Goal: Navigation & Orientation: Find specific page/section

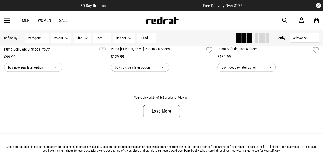
scroll to position [1459, 0]
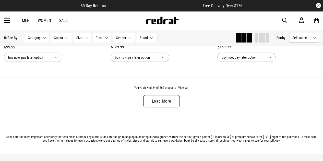
click at [161, 102] on link "Load More" at bounding box center [161, 101] width 36 height 12
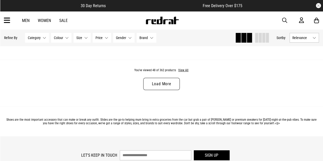
scroll to position [2928, 0]
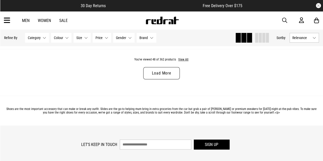
click at [159, 72] on link "Load More" at bounding box center [161, 73] width 36 height 12
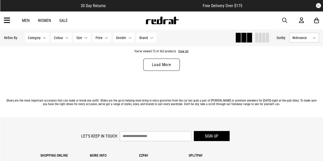
scroll to position [4377, 0]
click at [169, 68] on link "Load More" at bounding box center [161, 65] width 36 height 12
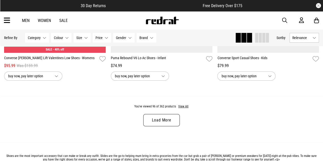
scroll to position [5765, 0]
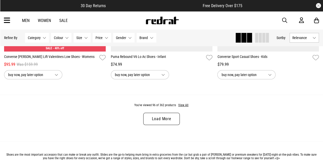
click at [164, 120] on link "Load More" at bounding box center [161, 119] width 36 height 12
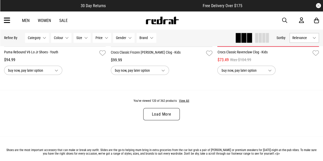
scroll to position [7213, 0]
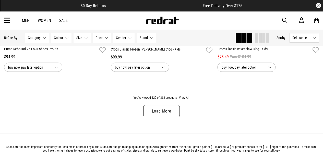
click at [164, 115] on link "Load More" at bounding box center [161, 111] width 36 height 12
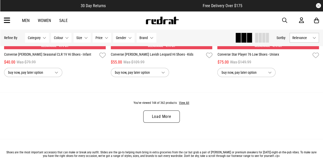
scroll to position [8652, 0]
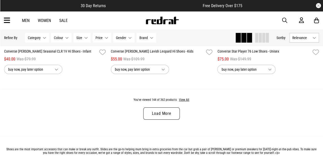
click at [166, 119] on link "Load More" at bounding box center [161, 113] width 36 height 12
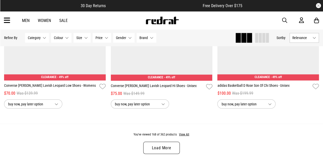
scroll to position [10060, 0]
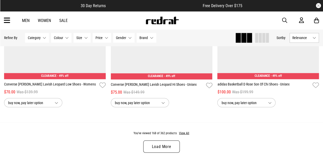
click at [164, 150] on link "Load More" at bounding box center [161, 146] width 36 height 12
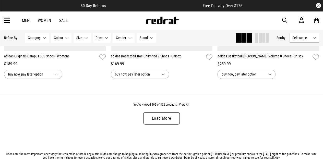
scroll to position [11539, 0]
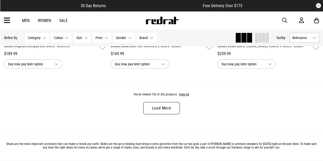
click at [164, 113] on link "Load More" at bounding box center [161, 108] width 36 height 12
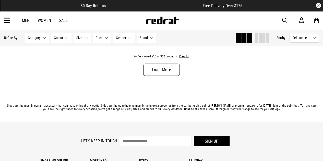
scroll to position [13008, 0]
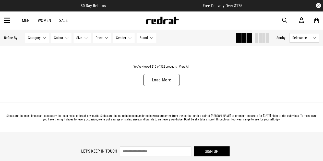
click at [44, 20] on link "Women" at bounding box center [44, 20] width 13 height 5
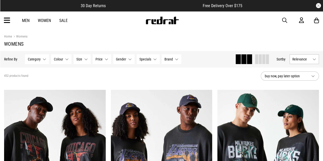
click at [8, 22] on icon at bounding box center [7, 20] width 6 height 8
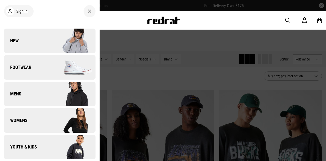
click at [24, 68] on span "Footwear" at bounding box center [17, 67] width 27 height 6
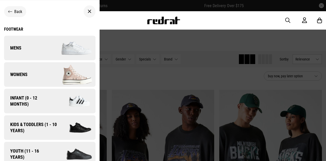
click at [24, 75] on span "Womens" at bounding box center [15, 74] width 23 height 6
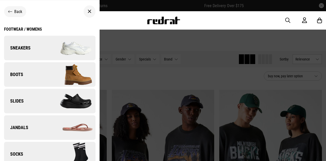
click at [17, 47] on span "Sneakers" at bounding box center [17, 48] width 27 height 6
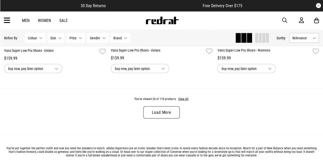
scroll to position [1449, 0]
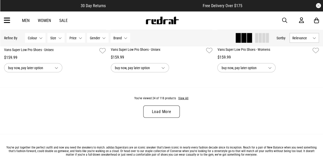
click at [157, 111] on link "Load More" at bounding box center [161, 111] width 36 height 12
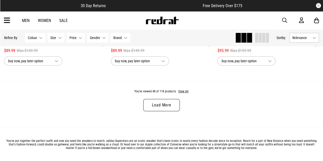
scroll to position [2897, 0]
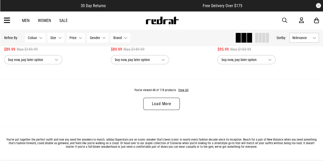
click at [163, 107] on link "Load More" at bounding box center [161, 104] width 36 height 12
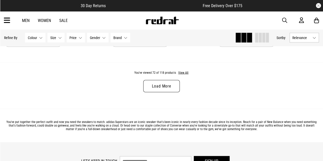
scroll to position [4356, 0]
click at [171, 89] on link "Load More" at bounding box center [161, 86] width 36 height 12
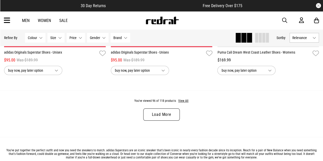
scroll to position [5795, 0]
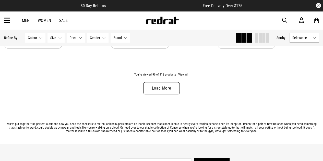
click at [162, 90] on link "Load More" at bounding box center [161, 88] width 36 height 12
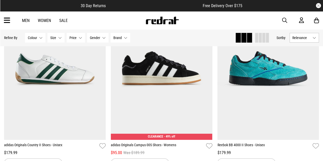
scroll to position [4775, 0]
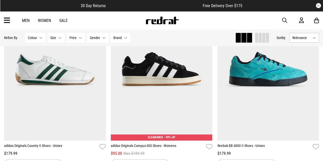
click at [41, 37] on button "Colour None selected" at bounding box center [35, 38] width 20 height 10
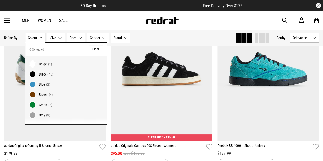
click at [45, 73] on span "Black" at bounding box center [43, 74] width 8 height 4
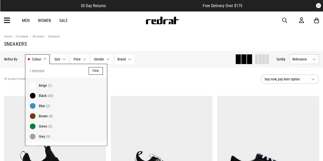
click at [90, 71] on button "Clear" at bounding box center [96, 71] width 14 height 8
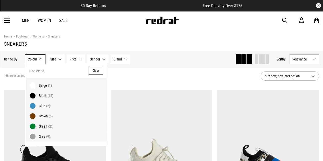
click at [90, 71] on button "Clear" at bounding box center [96, 71] width 14 height 8
click at [46, 21] on link "Women" at bounding box center [44, 20] width 13 height 5
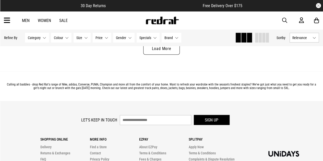
scroll to position [1510, 0]
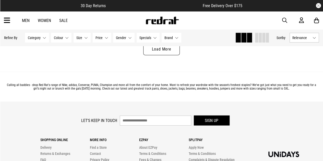
click at [9, 20] on icon at bounding box center [7, 20] width 6 height 8
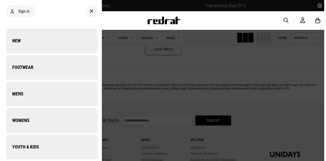
scroll to position [1525, 0]
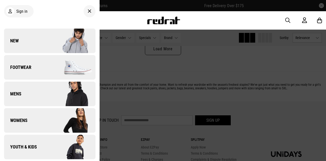
click at [23, 120] on span "Womens" at bounding box center [15, 120] width 23 height 6
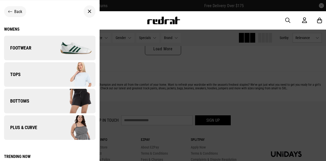
click at [24, 100] on span "Bottoms" at bounding box center [16, 101] width 25 height 6
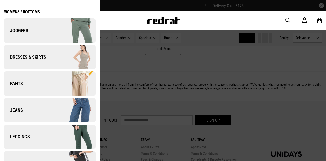
scroll to position [7, 0]
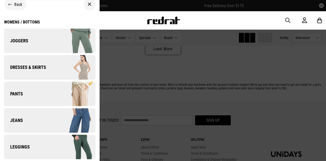
click at [21, 93] on span "Pants" at bounding box center [13, 94] width 19 height 6
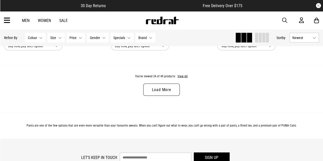
scroll to position [1500, 0]
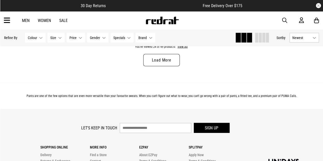
click at [167, 59] on link "Load More" at bounding box center [161, 60] width 36 height 12
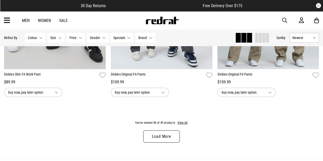
scroll to position [2908, 0]
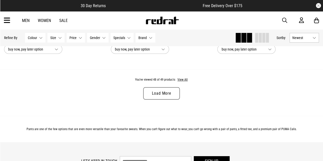
click at [162, 93] on link "Load More" at bounding box center [161, 93] width 36 height 12
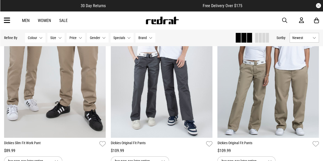
scroll to position [2796, 0]
